Goal: Transaction & Acquisition: Book appointment/travel/reservation

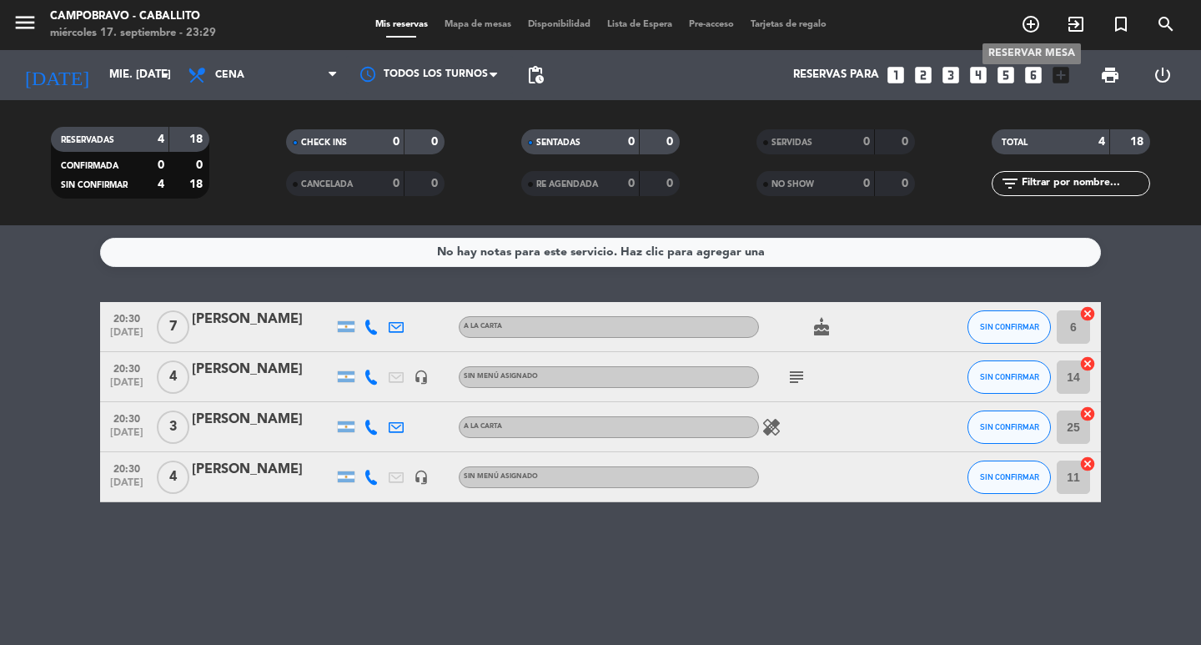
click at [1031, 23] on icon "add_circle_outline" at bounding box center [1031, 24] width 20 height 20
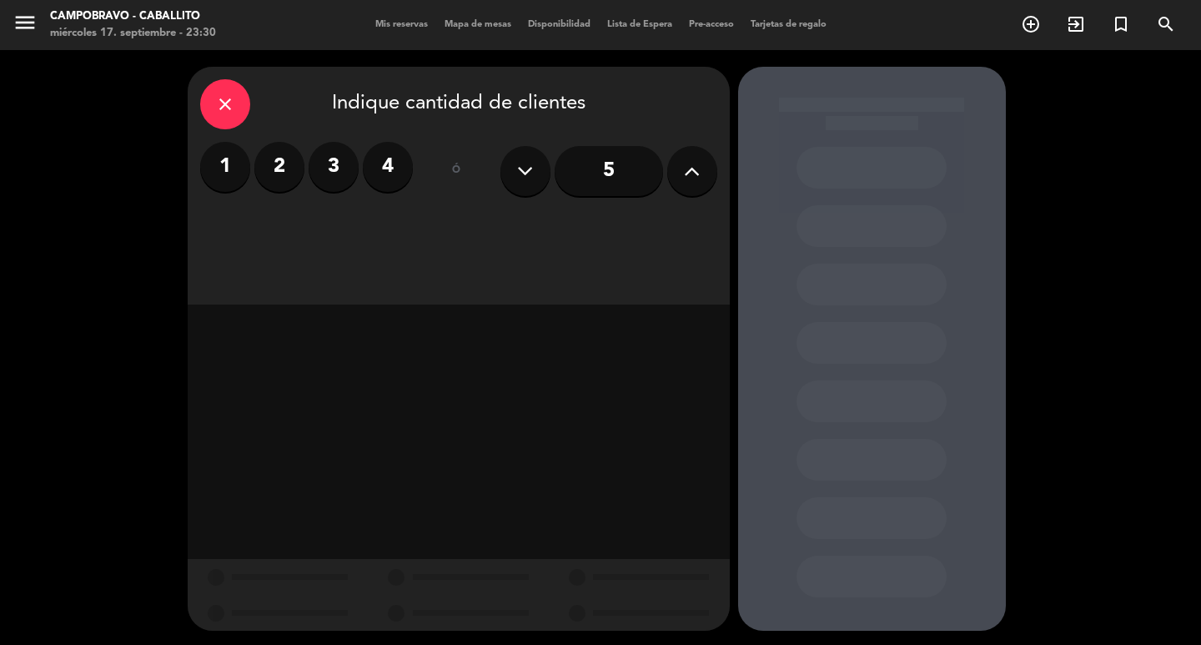
click at [378, 164] on label "4" at bounding box center [388, 167] width 50 height 50
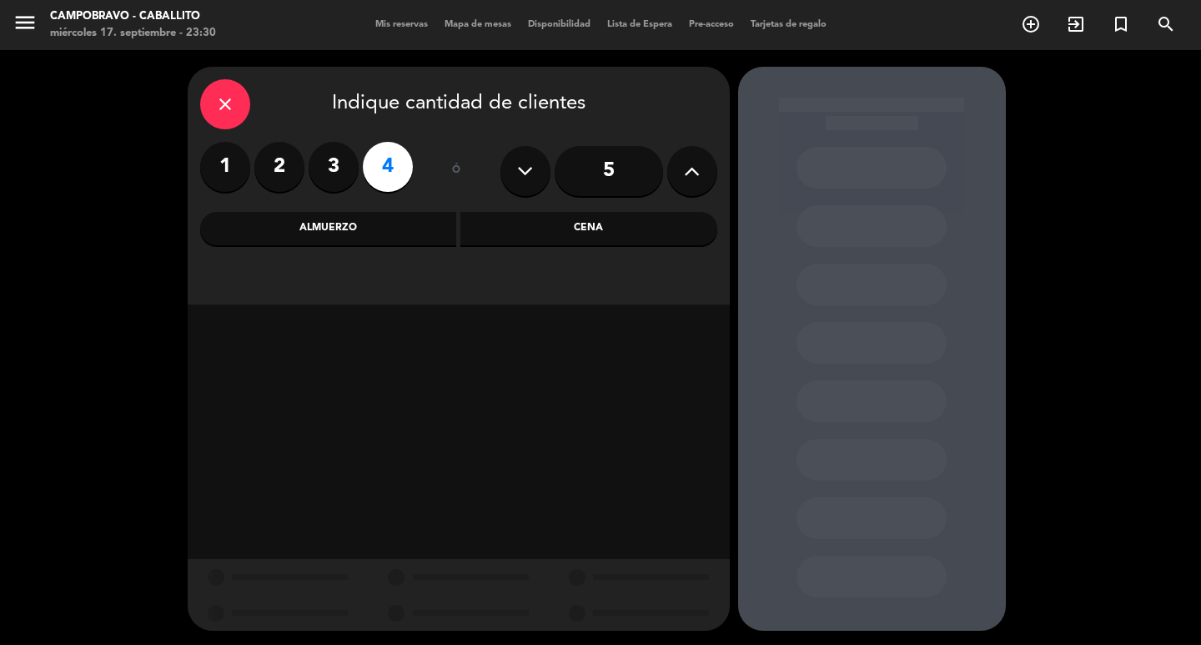
click at [347, 246] on div "close Indique cantidad de clientes 1 2 3 4 ó 5 Almuerzo Cena" at bounding box center [459, 186] width 542 height 238
click at [347, 232] on div "Almuerzo" at bounding box center [328, 228] width 257 height 33
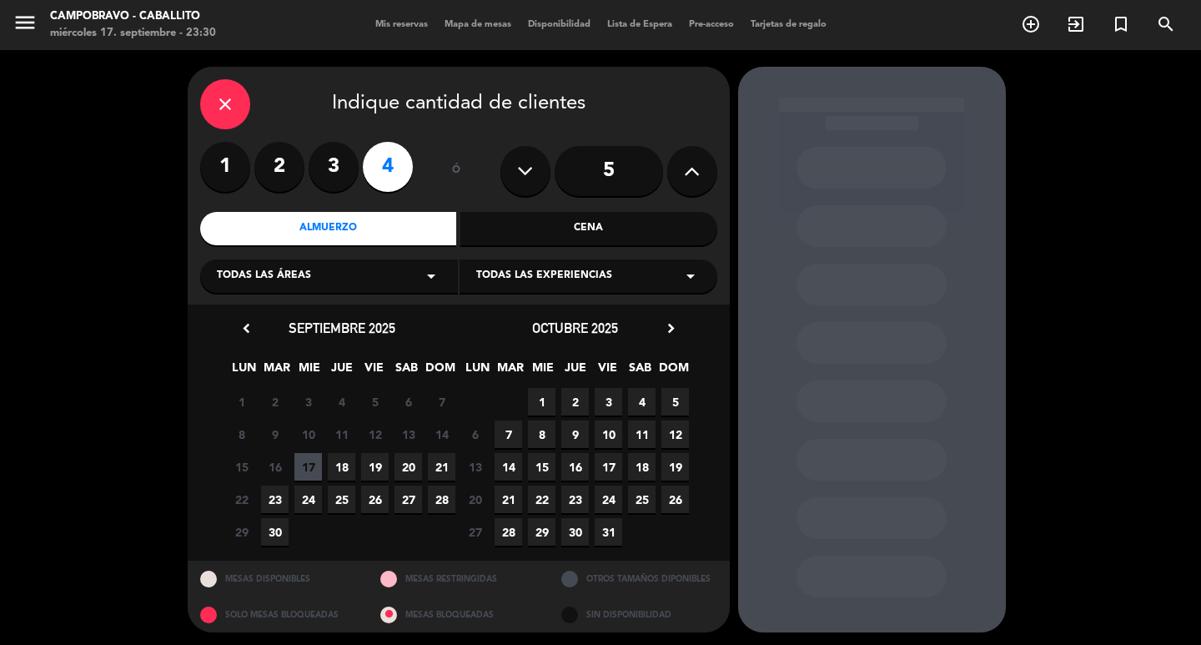
click at [503, 236] on div "Cena" at bounding box center [588, 228] width 257 height 33
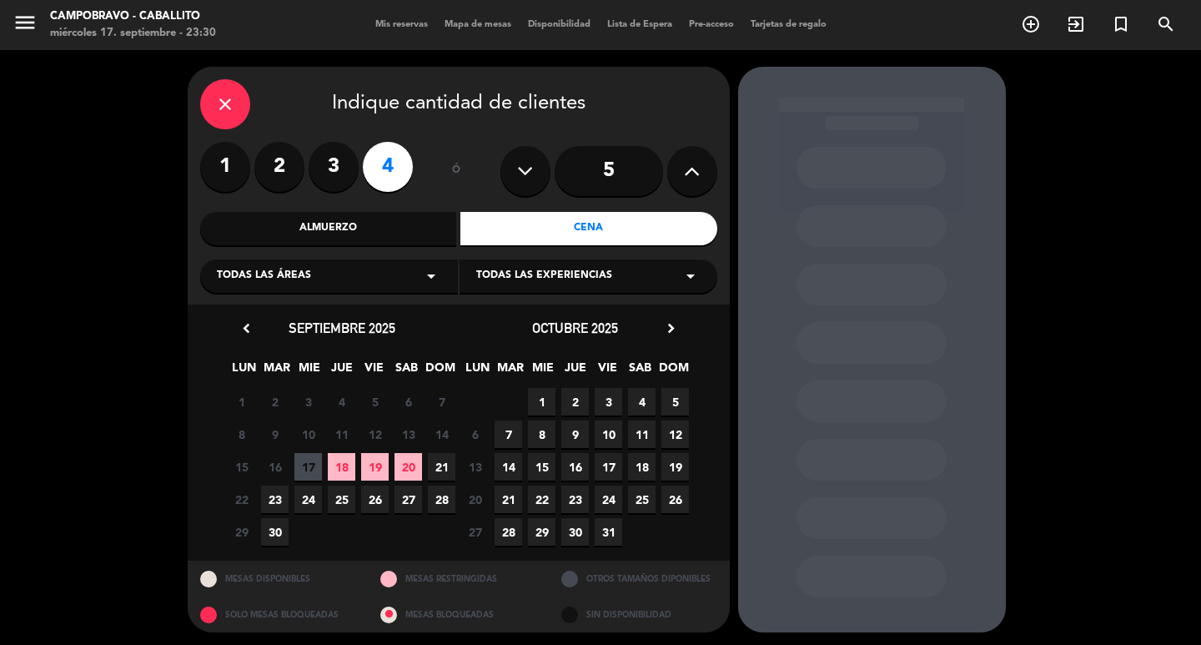
click at [312, 495] on span "24" at bounding box center [308, 499] width 28 height 28
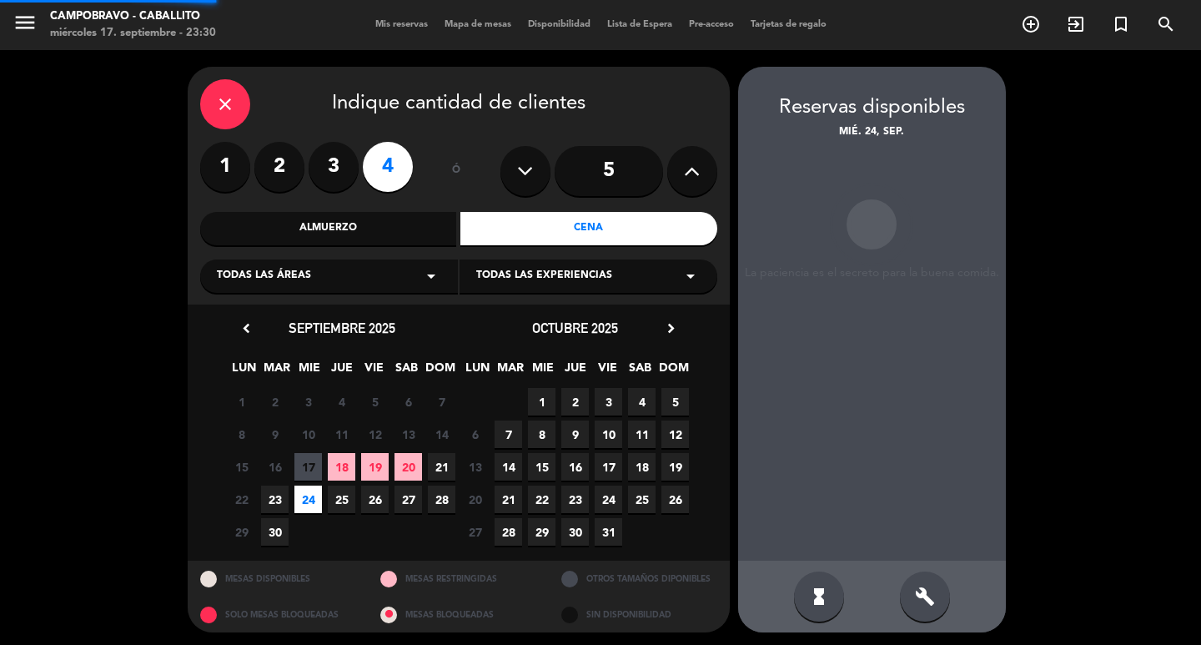
scroll to position [3, 0]
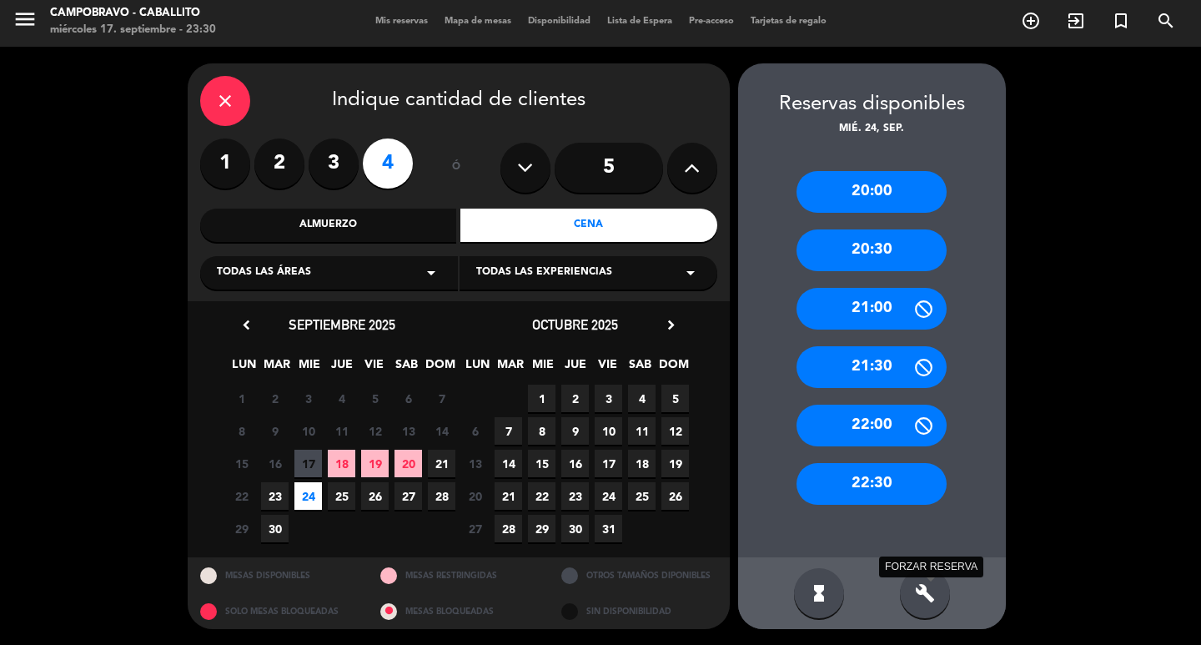
click at [930, 595] on icon "build" at bounding box center [925, 593] width 20 height 20
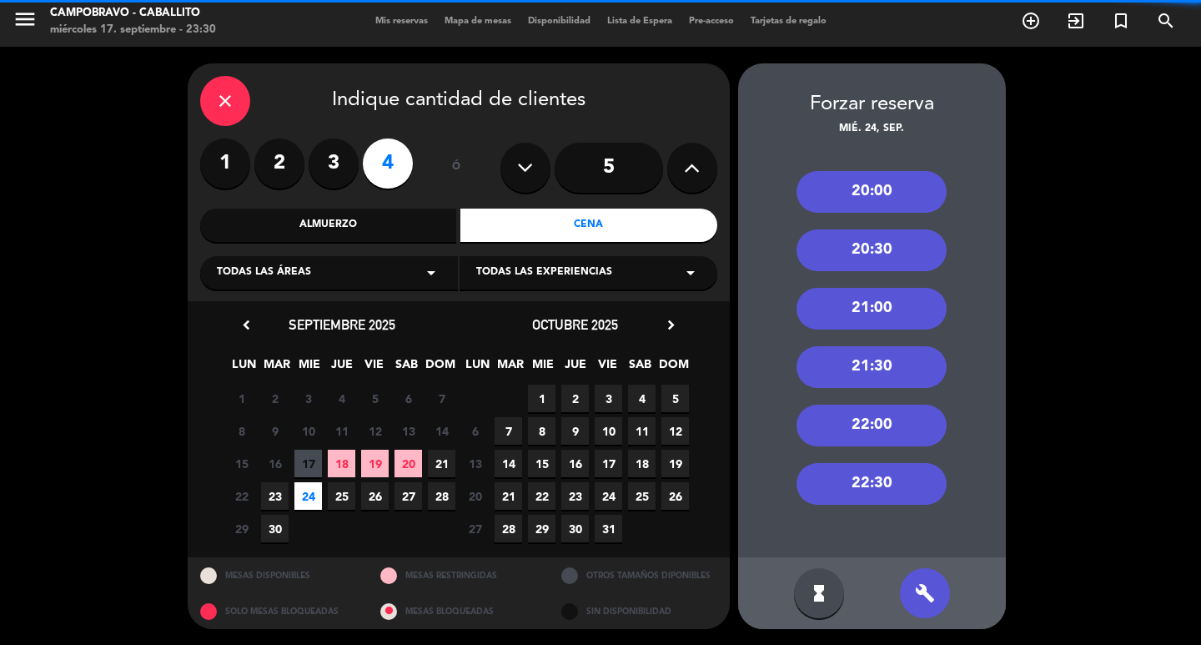
click at [843, 583] on div "hourglass_full build" at bounding box center [872, 593] width 268 height 72
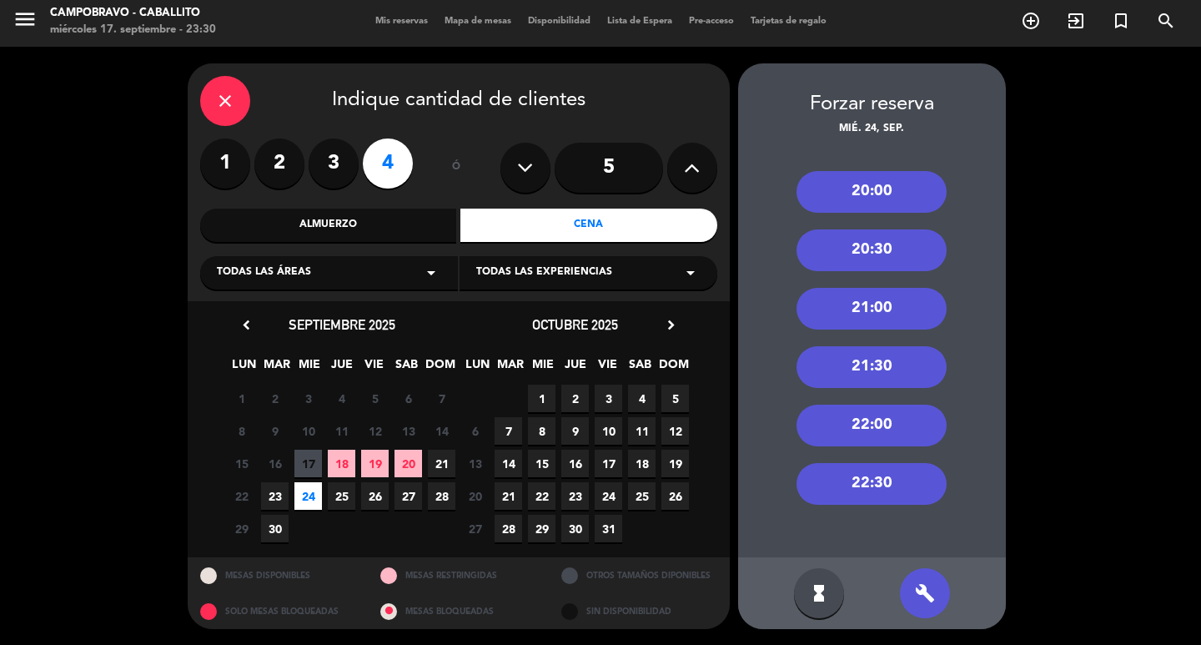
click at [900, 247] on div "20:30" at bounding box center [871, 250] width 150 height 42
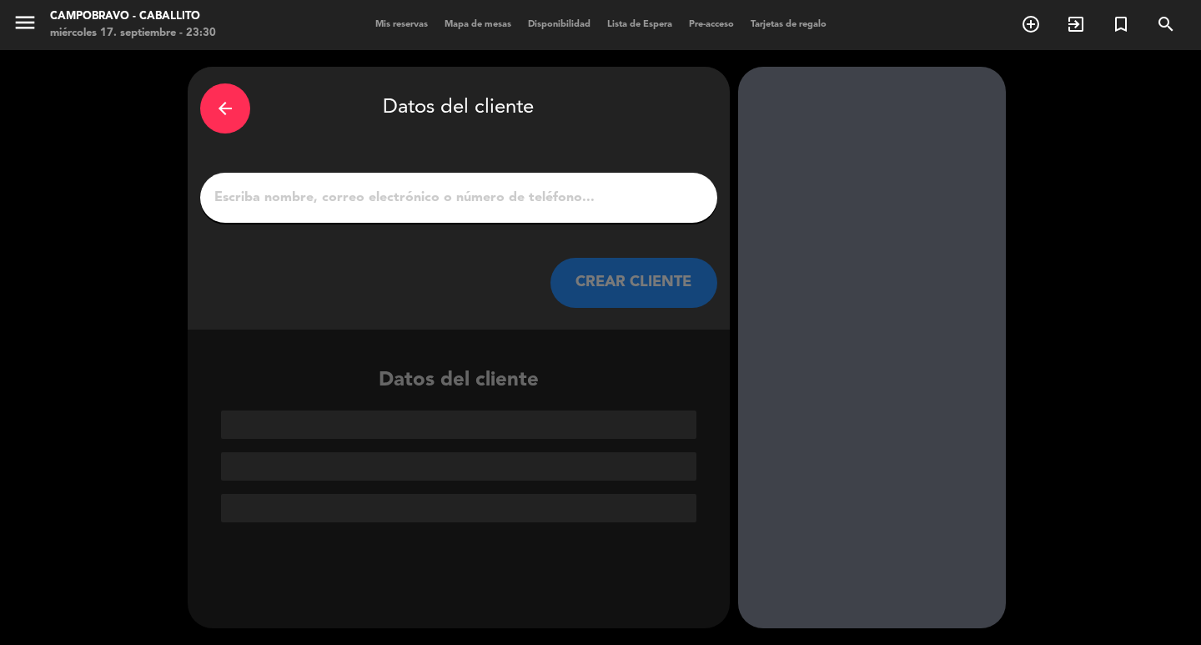
scroll to position [0, 0]
click at [574, 190] on input "1" at bounding box center [459, 197] width 492 height 23
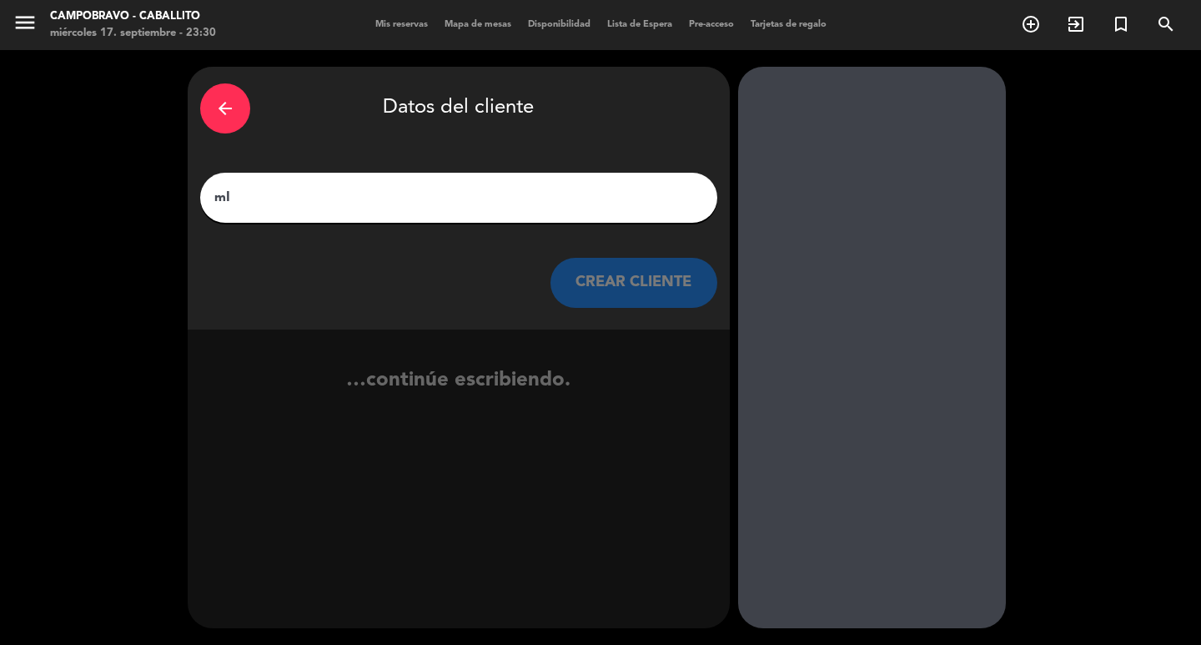
type input "m"
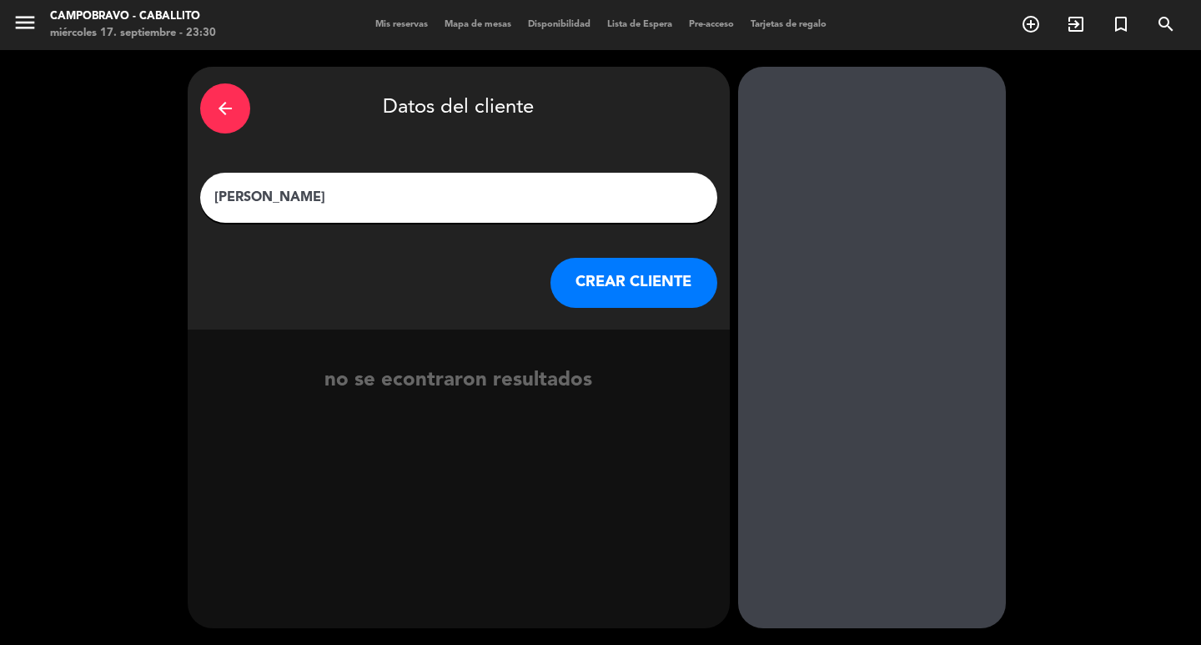
type input "[PERSON_NAME]"
click at [650, 281] on button "CREAR CLIENTE" at bounding box center [633, 283] width 167 height 50
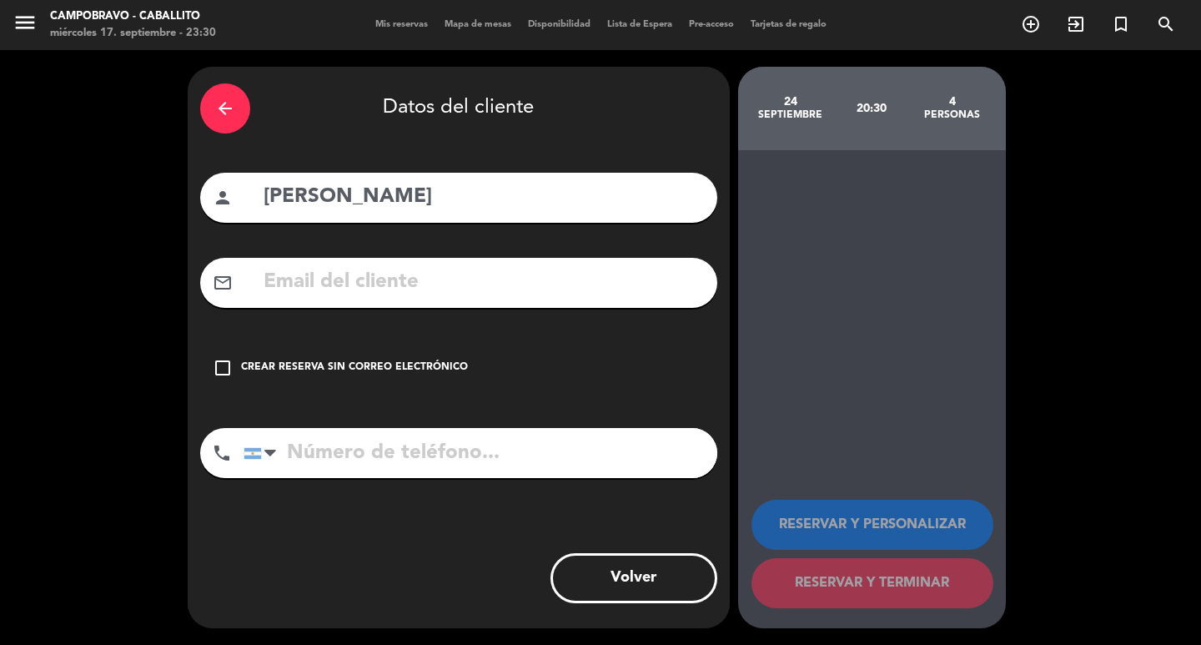
click at [399, 461] on input "tel" at bounding box center [480, 453] width 474 height 50
click at [354, 375] on div "Crear reserva sin correo electrónico" at bounding box center [354, 367] width 227 height 17
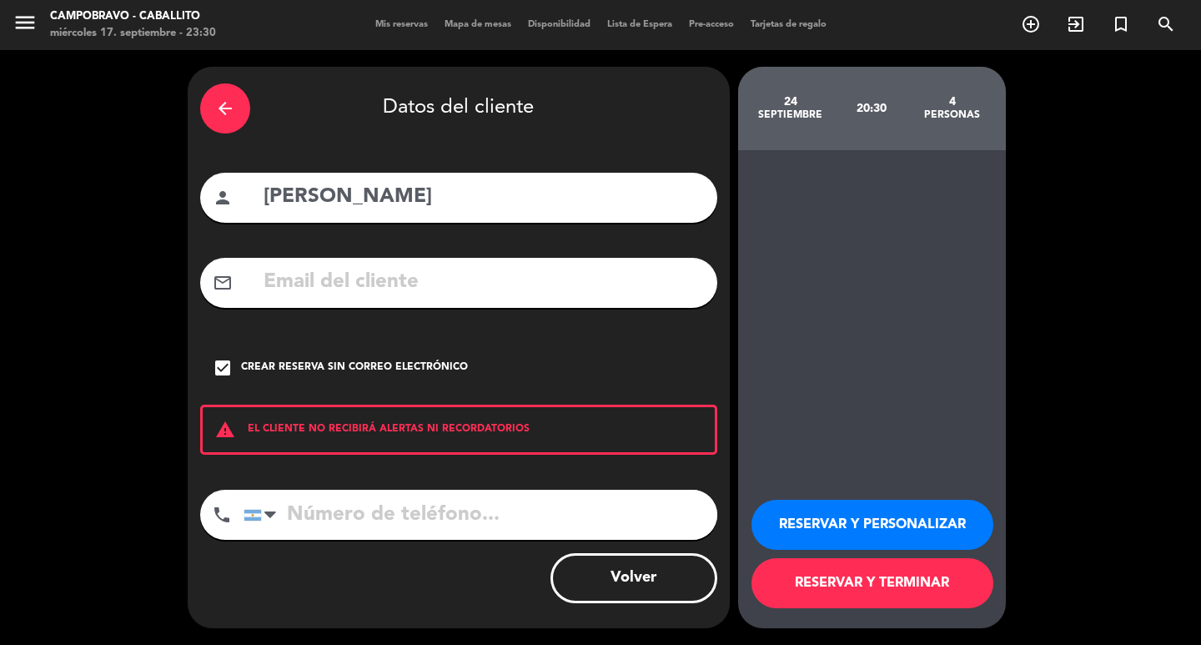
click at [850, 582] on button "RESERVAR Y TERMINAR" at bounding box center [872, 583] width 242 height 50
